Goal: Task Accomplishment & Management: Use online tool/utility

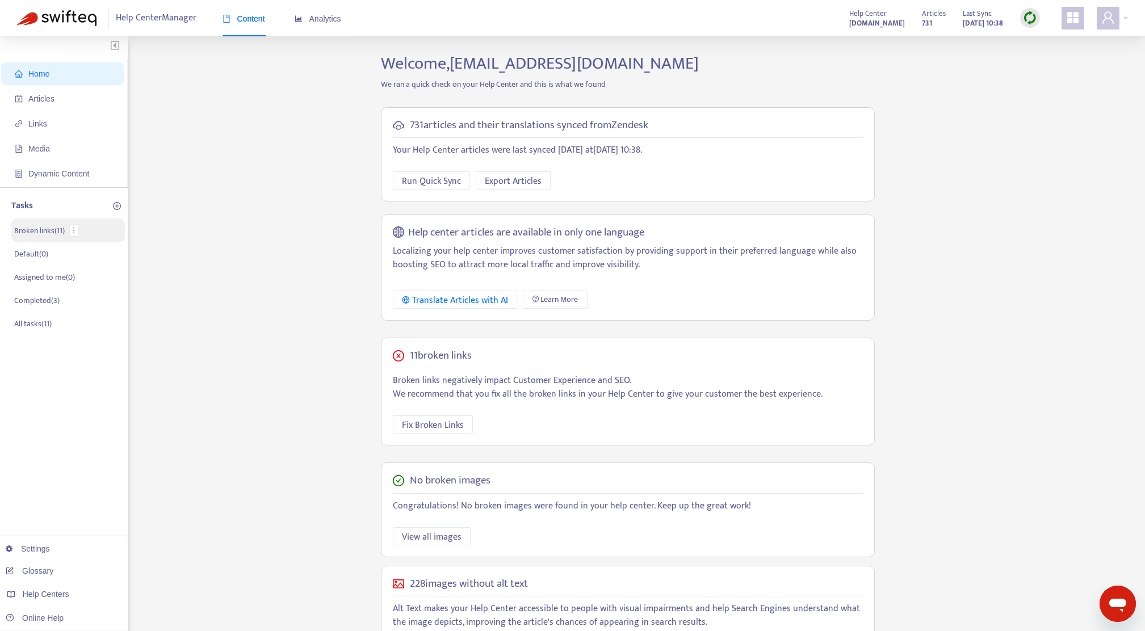
click at [49, 233] on p "Broken links ( 11 )" at bounding box center [39, 231] width 51 height 12
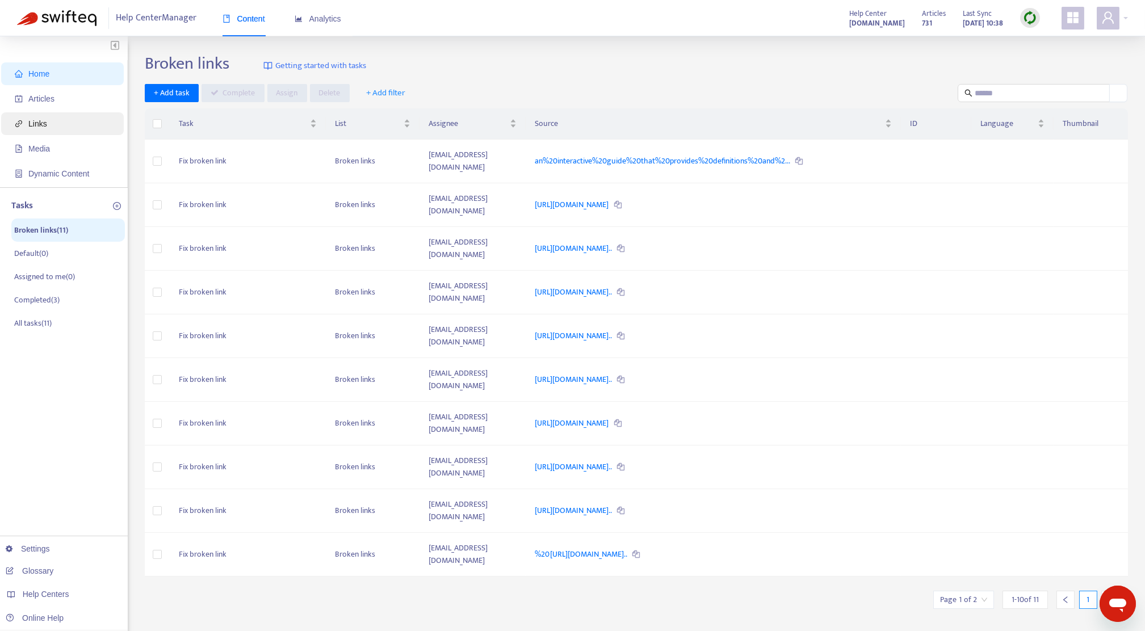
click at [36, 127] on span "Links" at bounding box center [37, 123] width 19 height 9
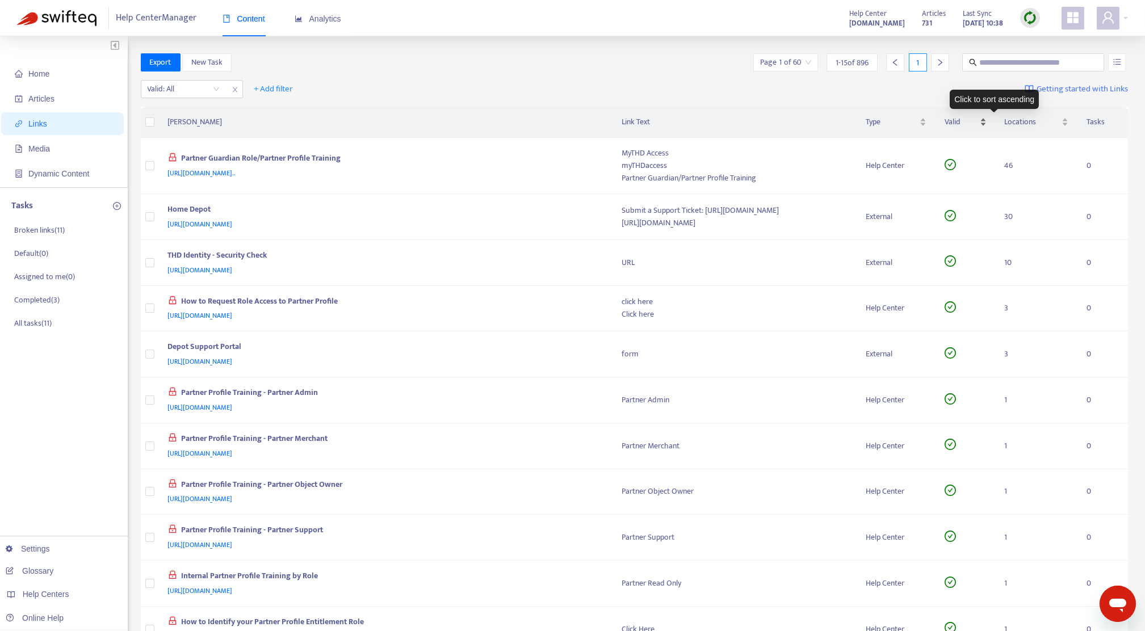
click at [987, 119] on div "Valid" at bounding box center [966, 122] width 42 height 12
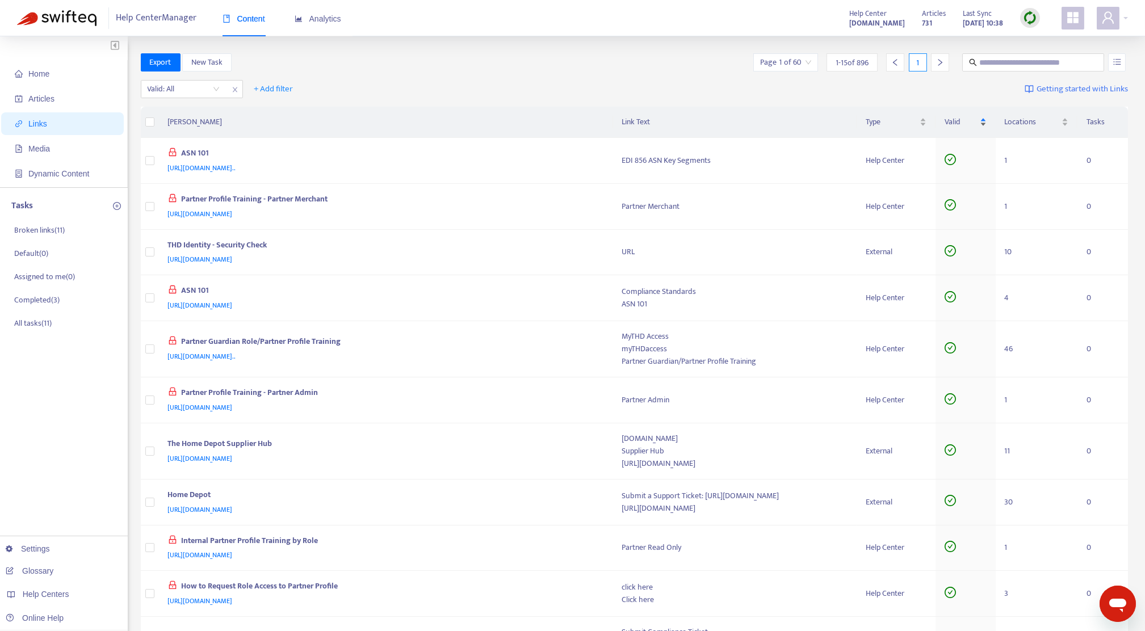
click at [987, 116] on div "Valid" at bounding box center [966, 122] width 42 height 12
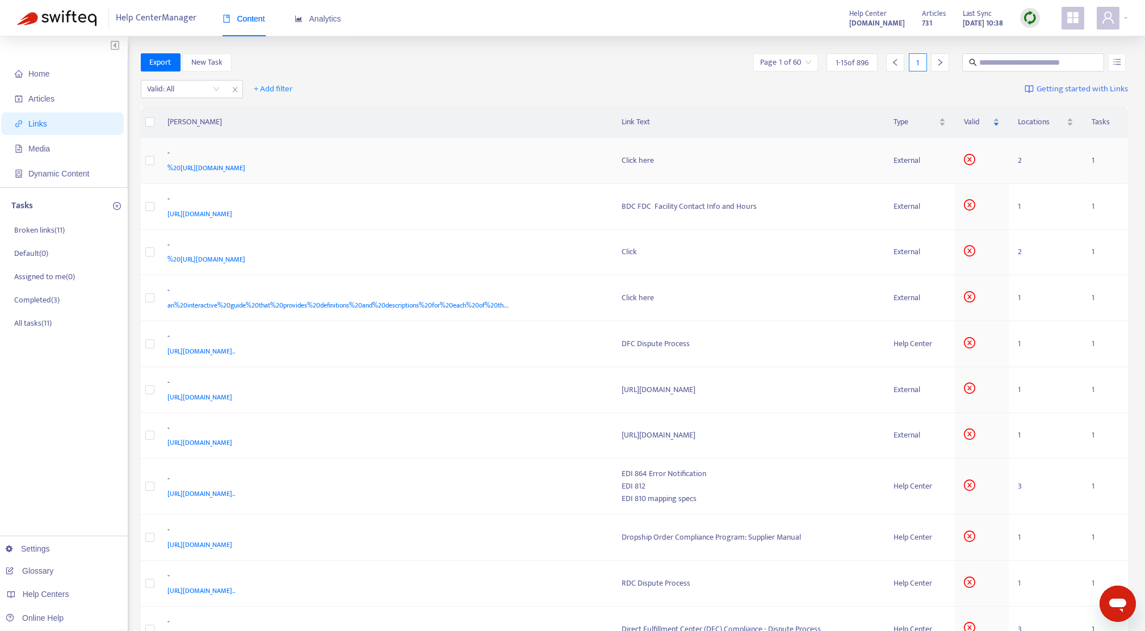
click at [246, 172] on span "%20[URL][DOMAIN_NAME]" at bounding box center [207, 167] width 78 height 11
click at [1023, 18] on img at bounding box center [1030, 18] width 14 height 14
click at [1054, 43] on link "Quick Sync" at bounding box center [1053, 41] width 48 height 13
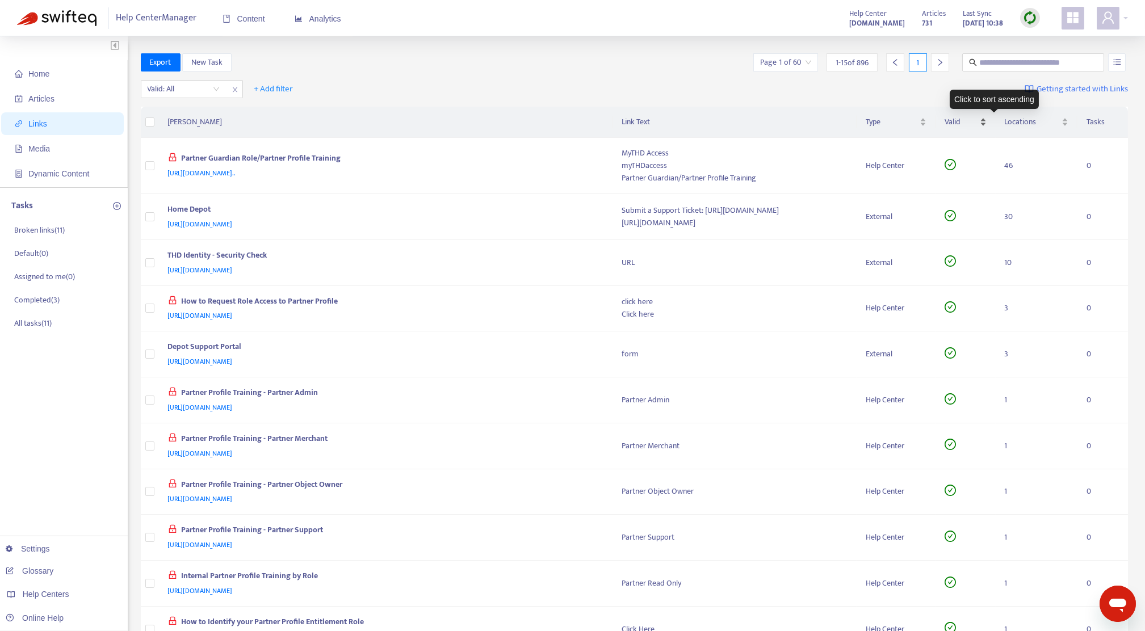
click at [987, 116] on div "Valid" at bounding box center [966, 122] width 42 height 12
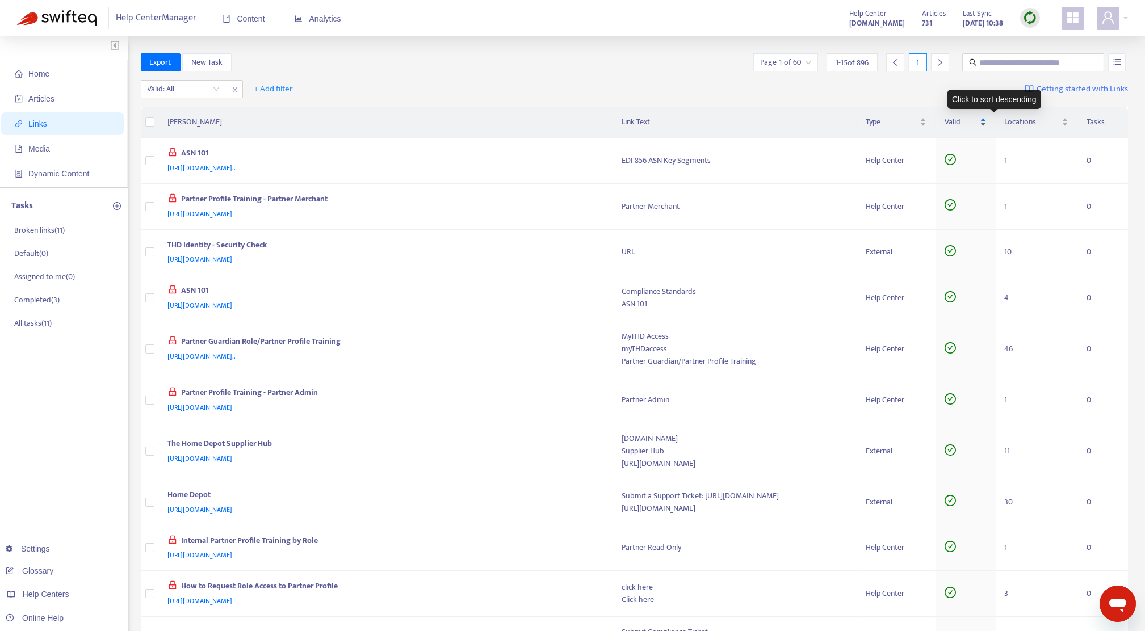
click at [987, 126] on div "Valid" at bounding box center [966, 122] width 42 height 12
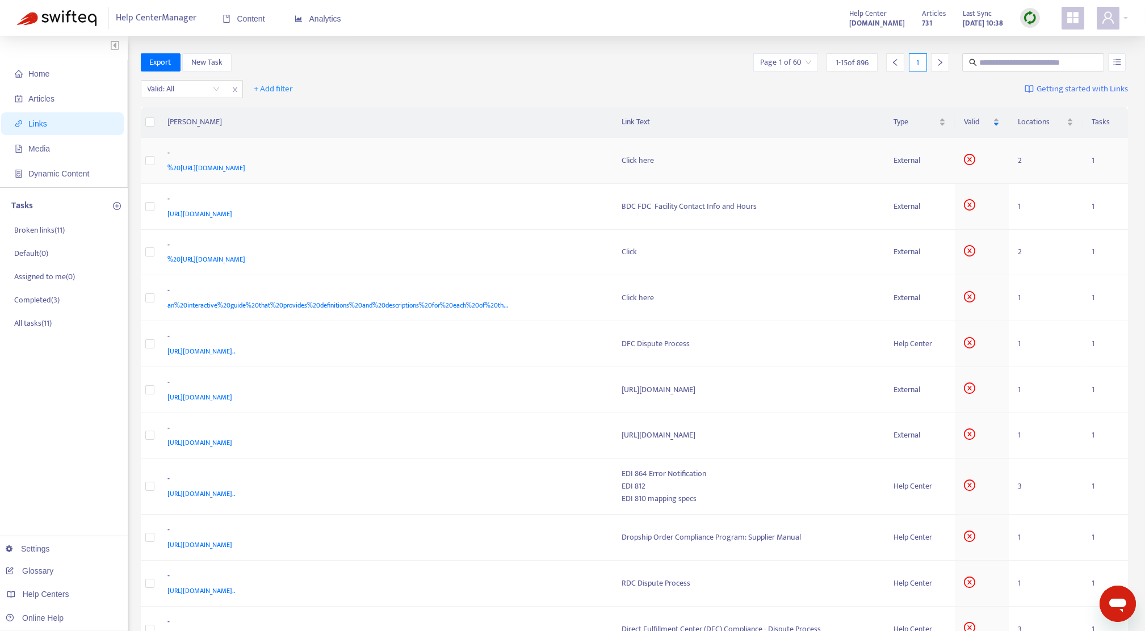
click at [405, 174] on div "%20[URL][DOMAIN_NAME]" at bounding box center [384, 168] width 432 height 12
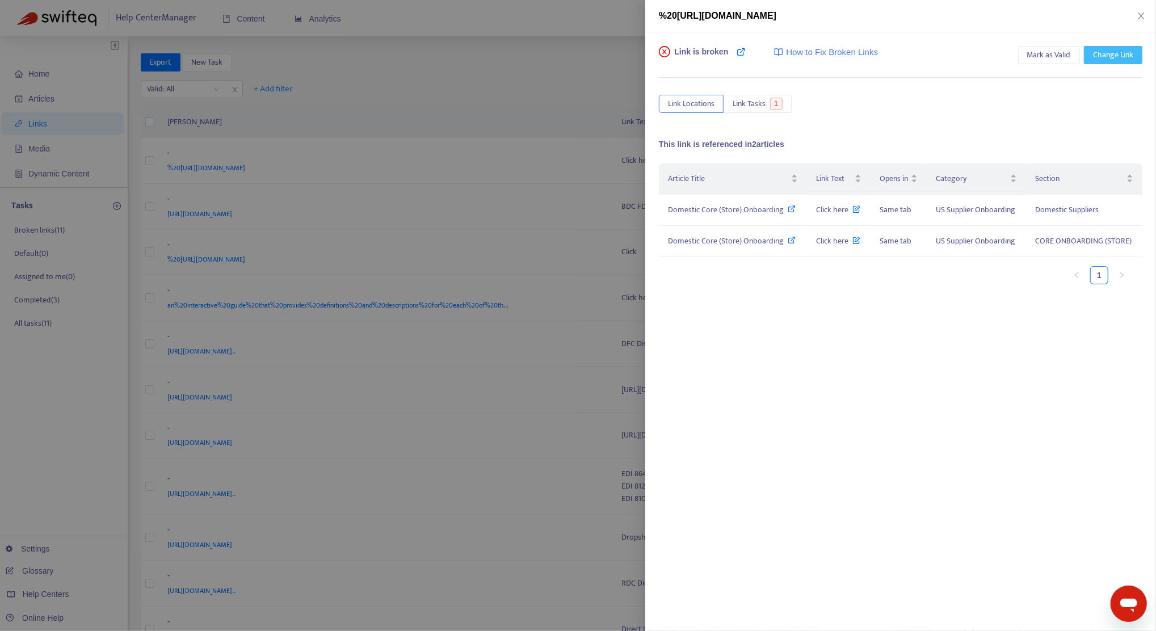
click at [1107, 54] on span "Change Link" at bounding box center [1113, 55] width 40 height 12
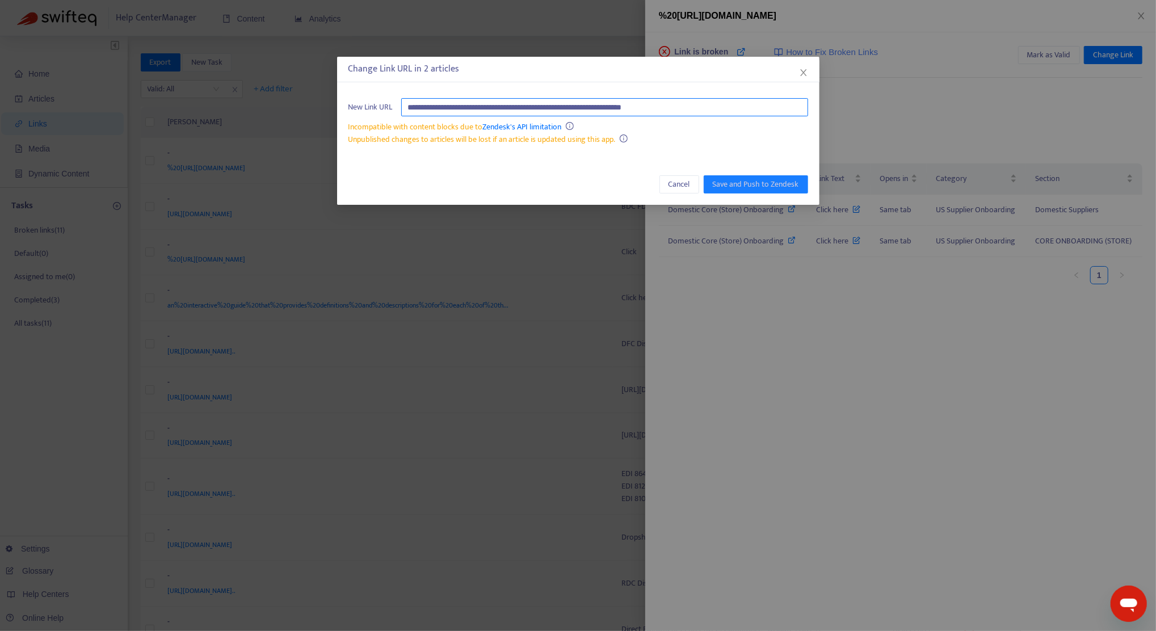
click at [696, 112] on input "**********" at bounding box center [604, 107] width 407 height 18
drag, startPoint x: 707, startPoint y: 107, endPoint x: 296, endPoint y: 115, distance: 410.5
click at [305, 115] on div "**********" at bounding box center [578, 315] width 1156 height 631
click at [417, 108] on input "text" at bounding box center [604, 107] width 407 height 18
paste input "**********"
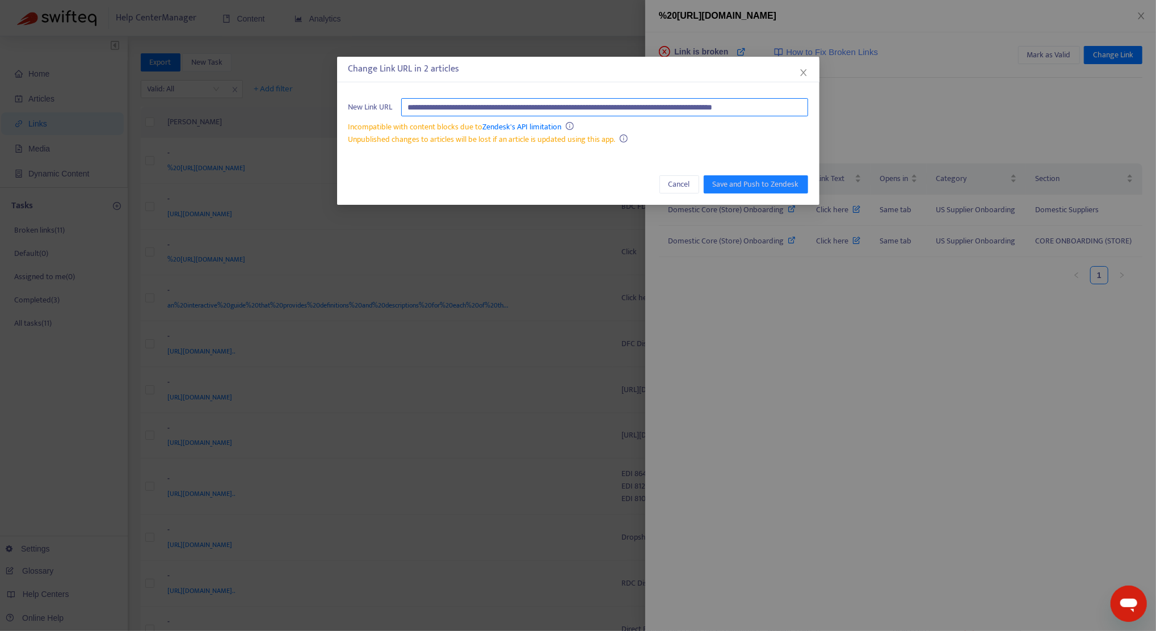
scroll to position [0, 18]
type input "**********"
click at [809, 77] on span "Close" at bounding box center [804, 72] width 12 height 9
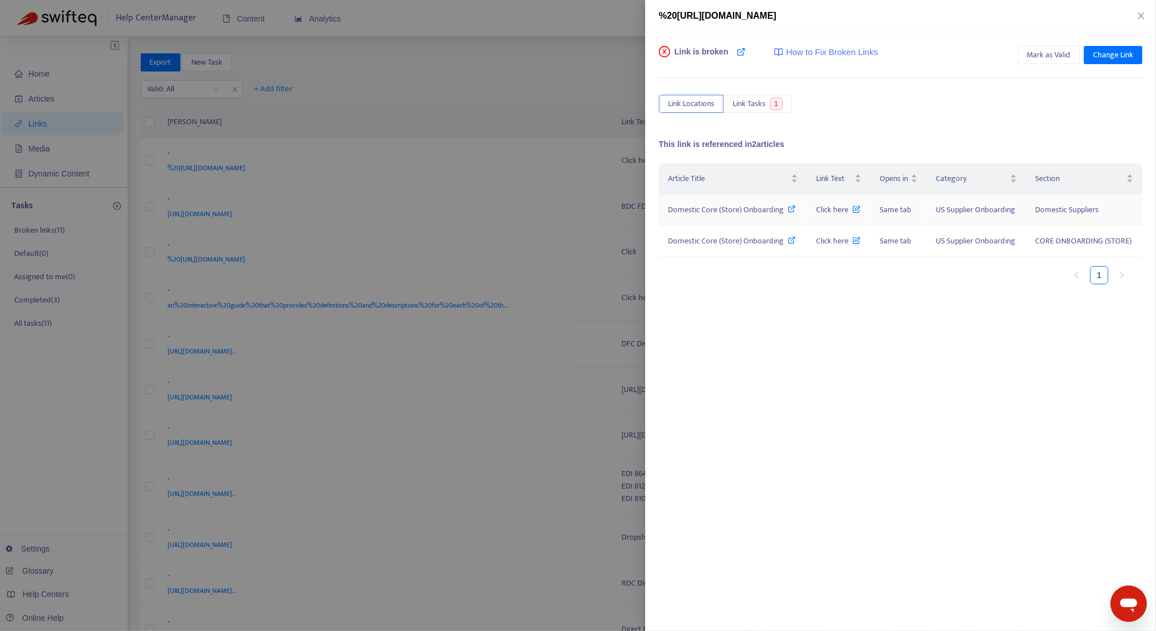
click at [700, 211] on span "Domestic Core (Store) Onboarding" at bounding box center [726, 209] width 116 height 13
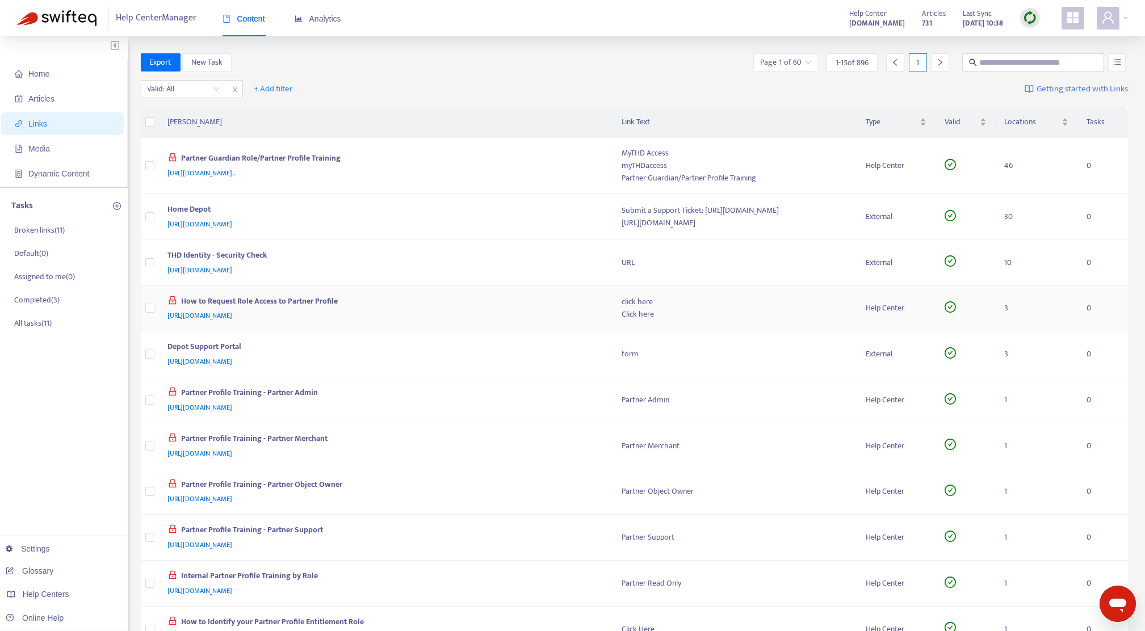
click at [765, 314] on div "Click here" at bounding box center [734, 314] width 225 height 12
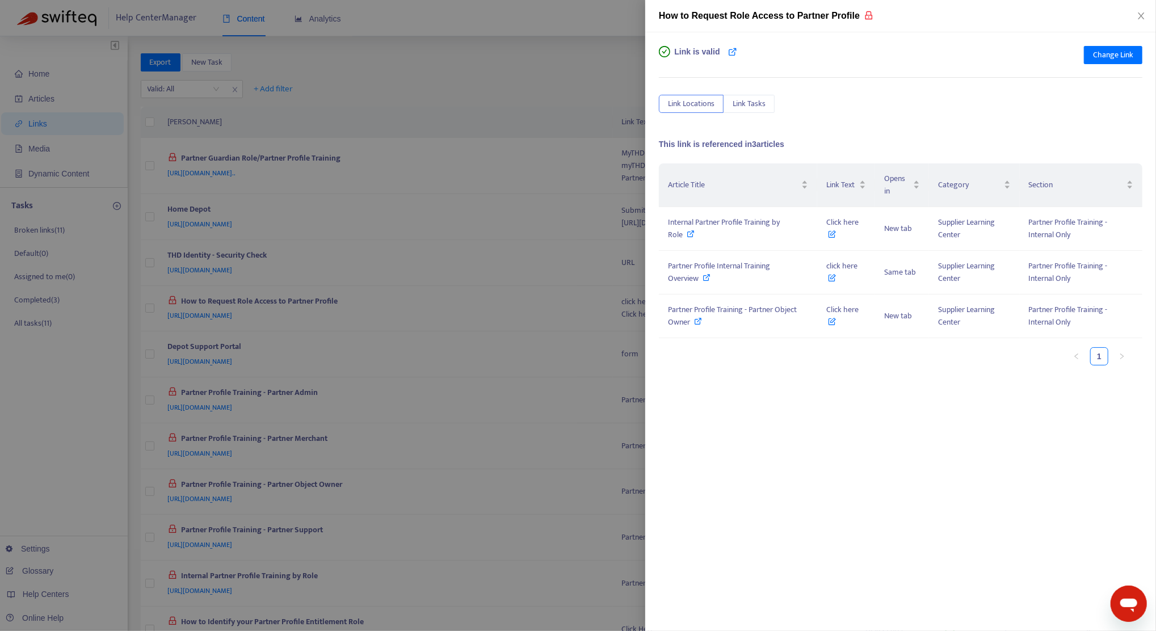
click at [765, 377] on div "Article Title Link Text Opens in Category Section Internal Partner Profile Trai…" at bounding box center [901, 276] width 484 height 227
